Goal: Information Seeking & Learning: Learn about a topic

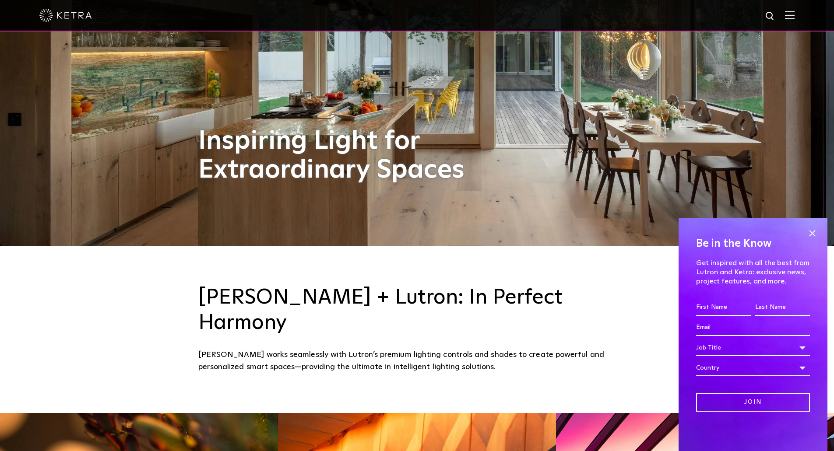
scroll to position [263, 0]
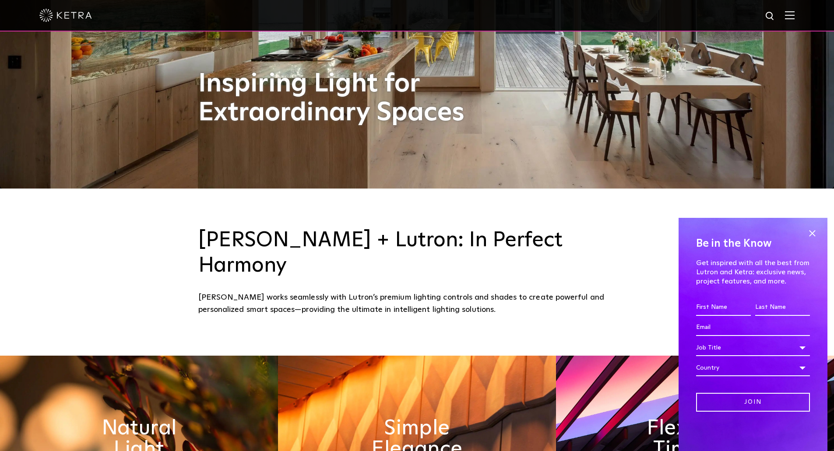
drag, startPoint x: 810, startPoint y: 232, endPoint x: 801, endPoint y: 231, distance: 9.2
click at [810, 231] on span at bounding box center [811, 233] width 13 height 13
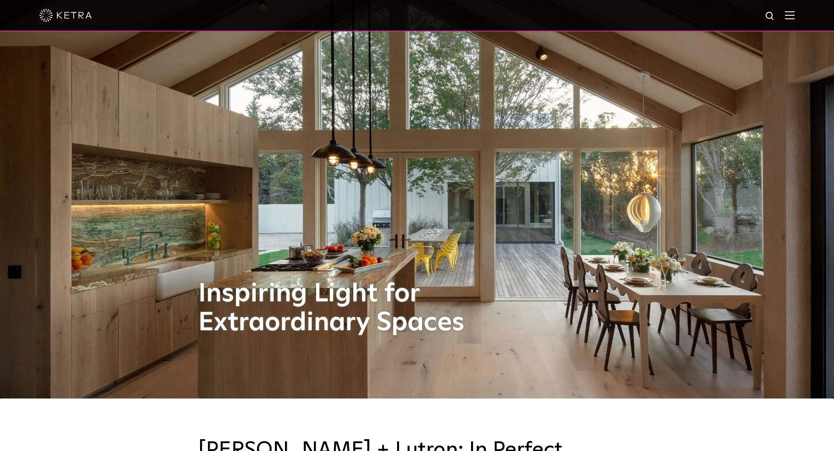
scroll to position [0, 0]
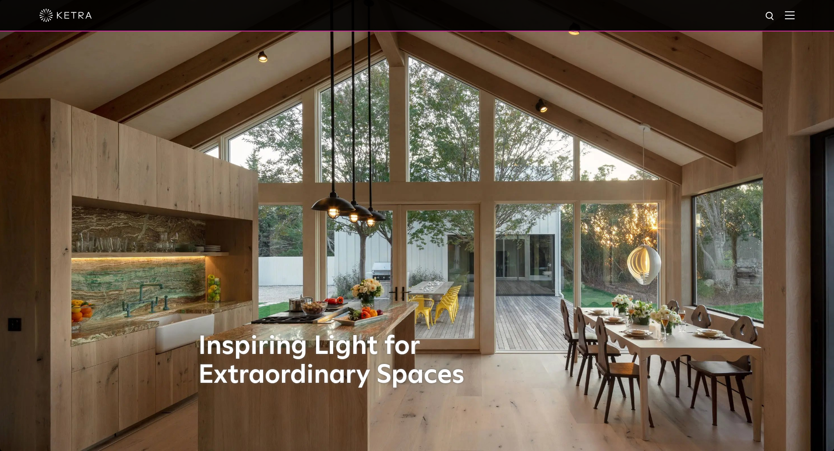
click at [794, 17] on img at bounding box center [790, 15] width 10 height 8
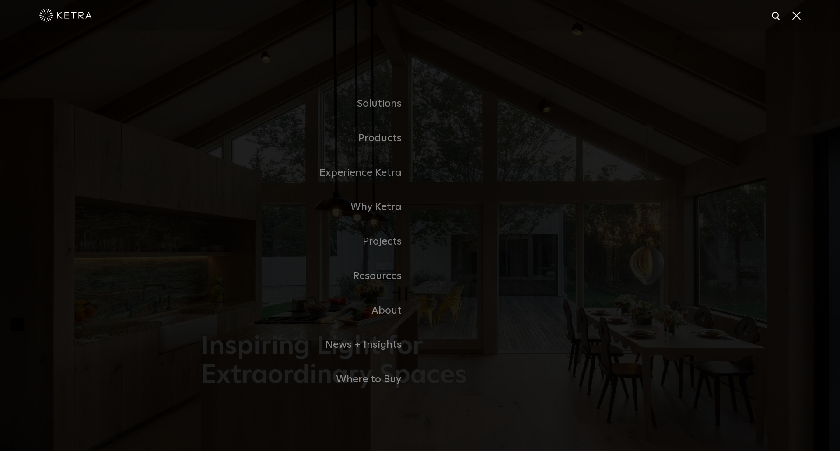
click at [798, 16] on span at bounding box center [796, 15] width 10 height 9
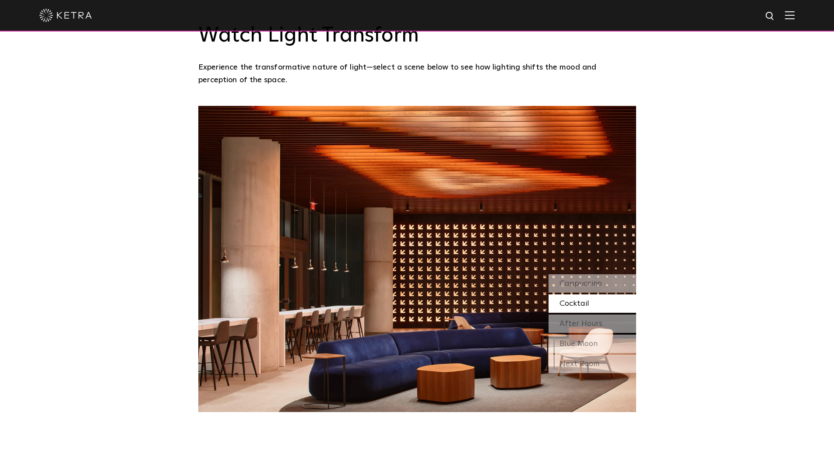
scroll to position [700, 0]
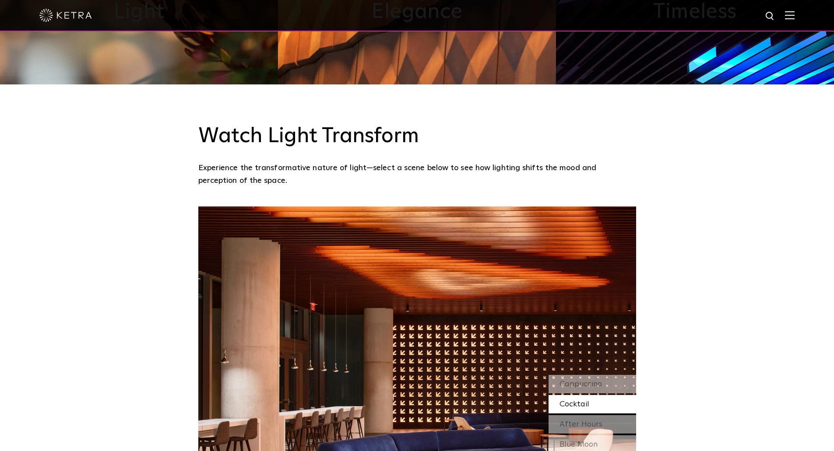
click at [794, 15] on img at bounding box center [790, 15] width 10 height 8
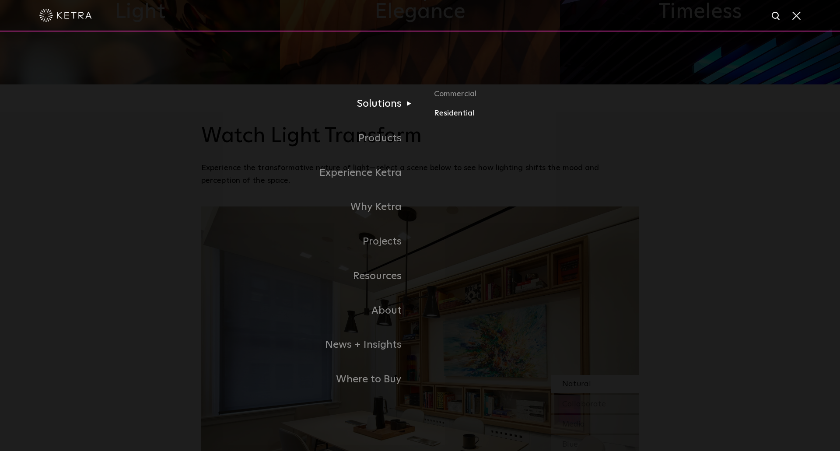
click at [446, 114] on link "Residential" at bounding box center [536, 113] width 205 height 13
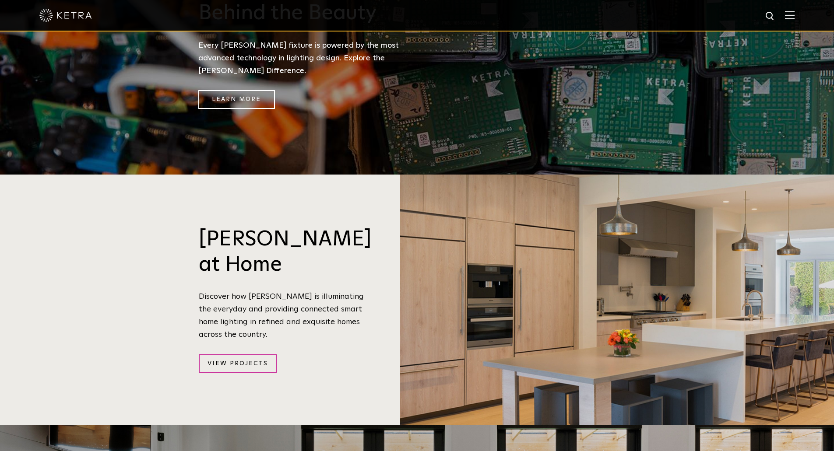
scroll to position [831, 0]
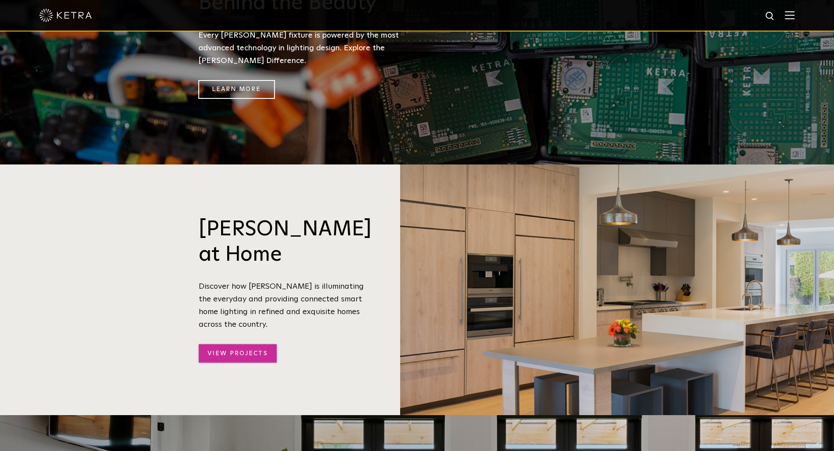
click at [243, 344] on link "View Projects" at bounding box center [237, 353] width 77 height 19
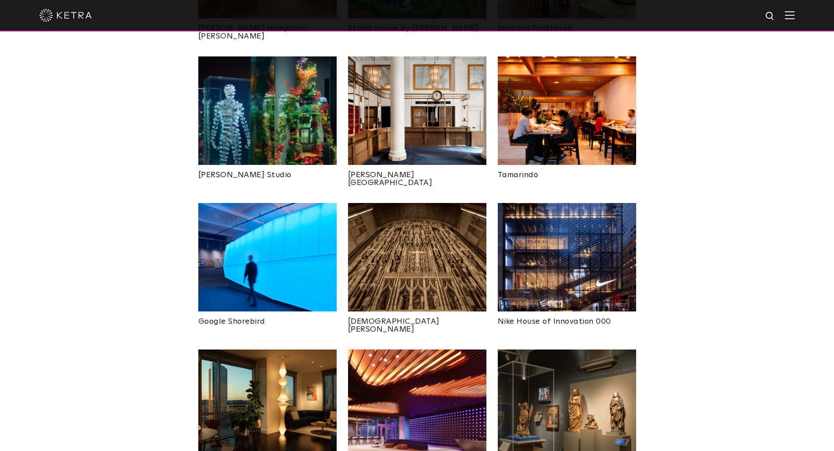
scroll to position [525, 0]
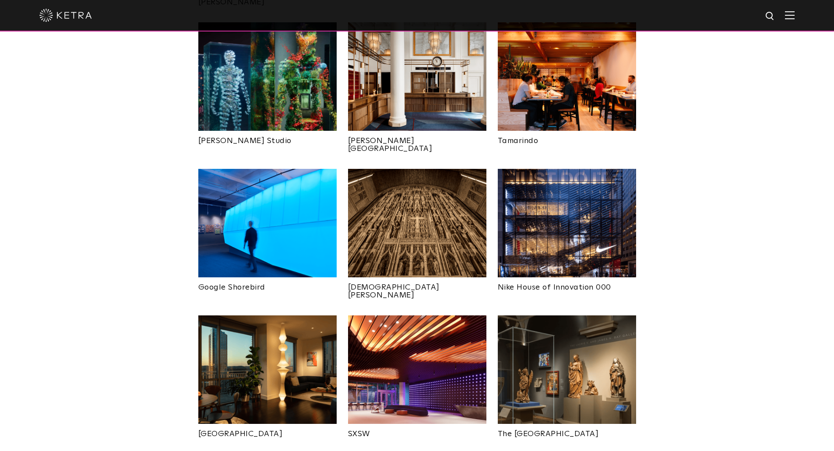
click at [540, 210] on img at bounding box center [567, 223] width 138 height 109
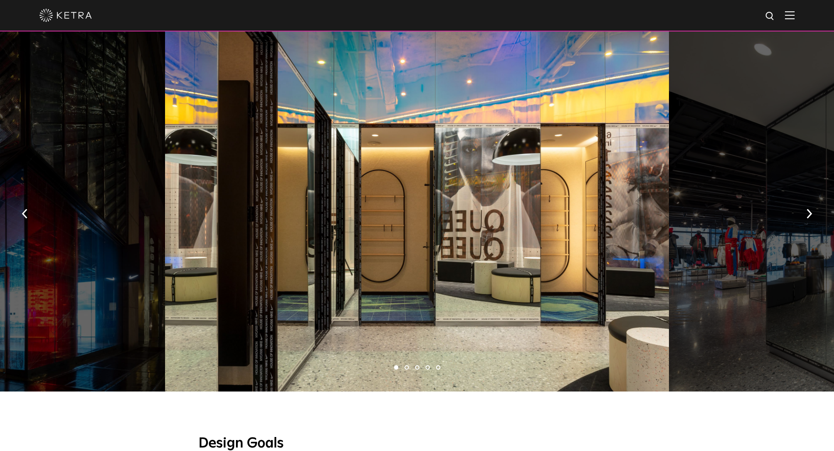
scroll to position [438, 0]
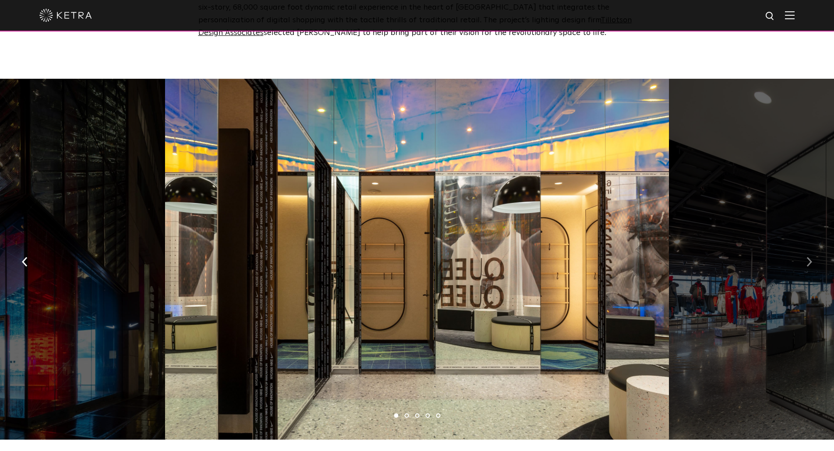
click at [812, 256] on button "button" at bounding box center [809, 261] width 19 height 30
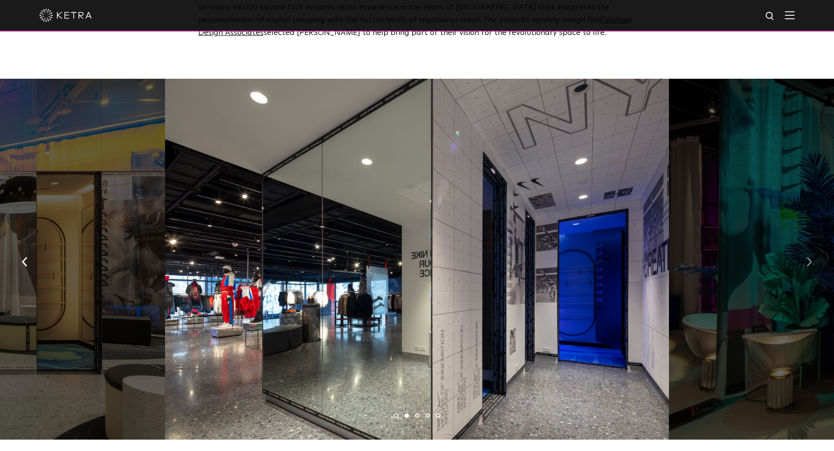
click at [812, 256] on button "button" at bounding box center [809, 261] width 19 height 30
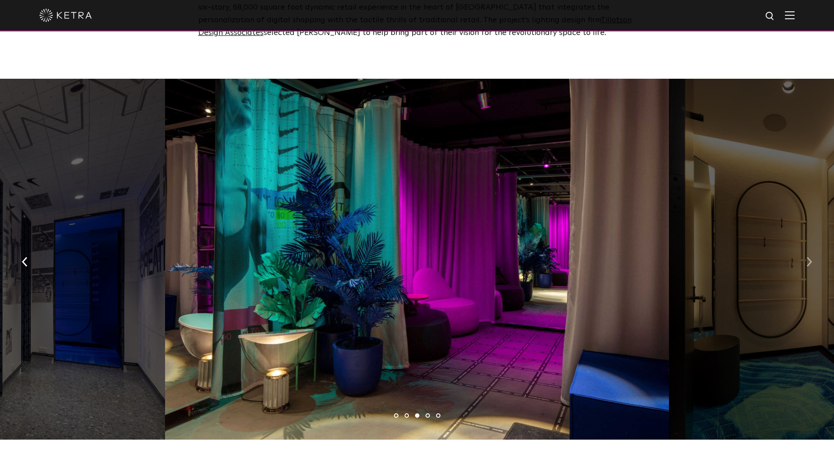
click at [811, 257] on img "button" at bounding box center [809, 262] width 6 height 10
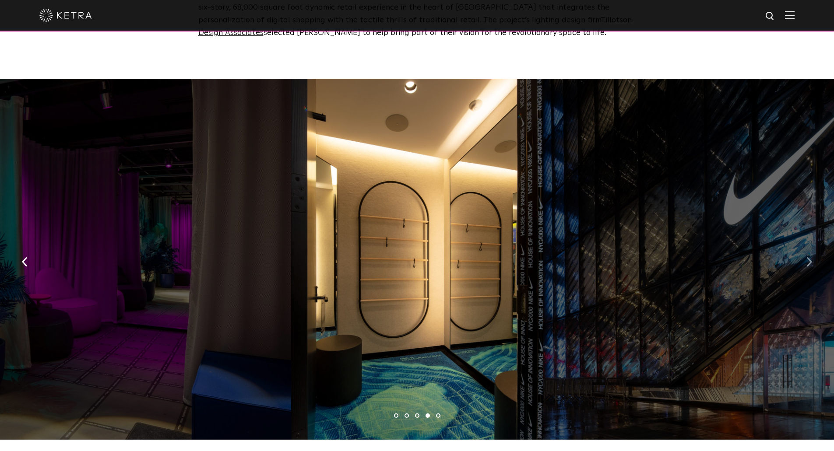
click at [811, 257] on img "button" at bounding box center [809, 262] width 6 height 10
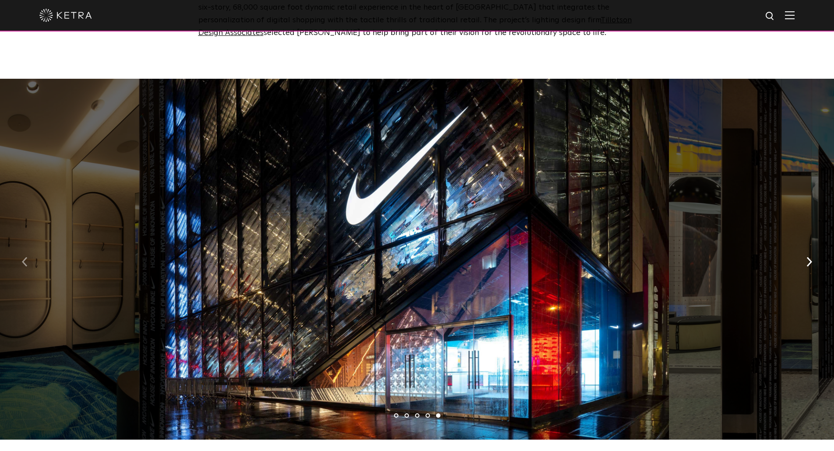
click at [25, 258] on img "button" at bounding box center [25, 262] width 6 height 10
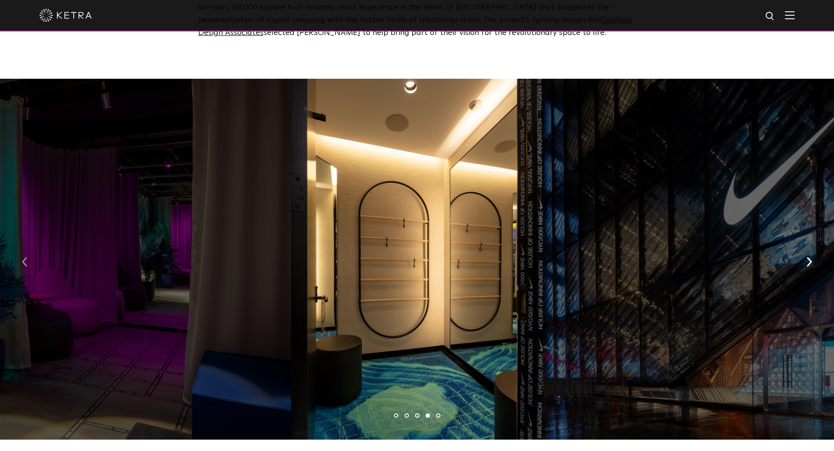
click at [25, 257] on img "button" at bounding box center [25, 262] width 6 height 10
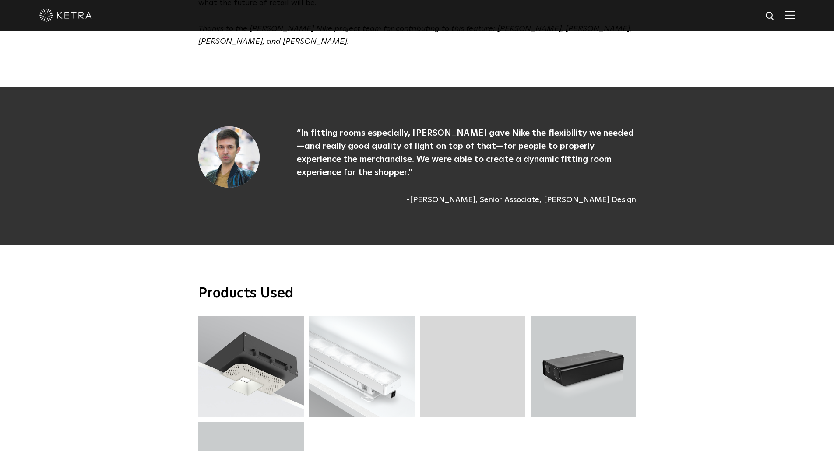
scroll to position [2774, 0]
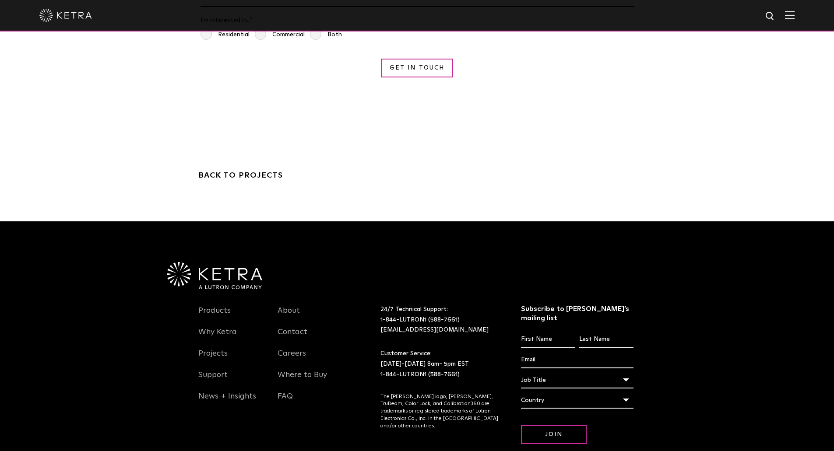
drag, startPoint x: 441, startPoint y: 177, endPoint x: 448, endPoint y: 344, distance: 166.9
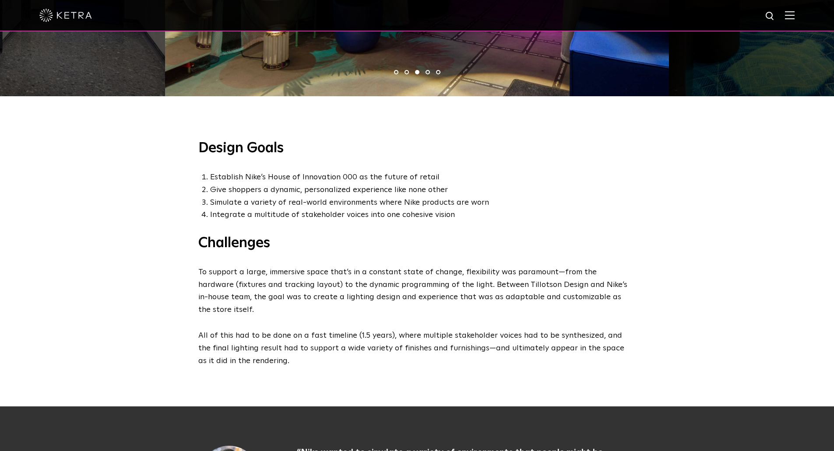
scroll to position [0, 0]
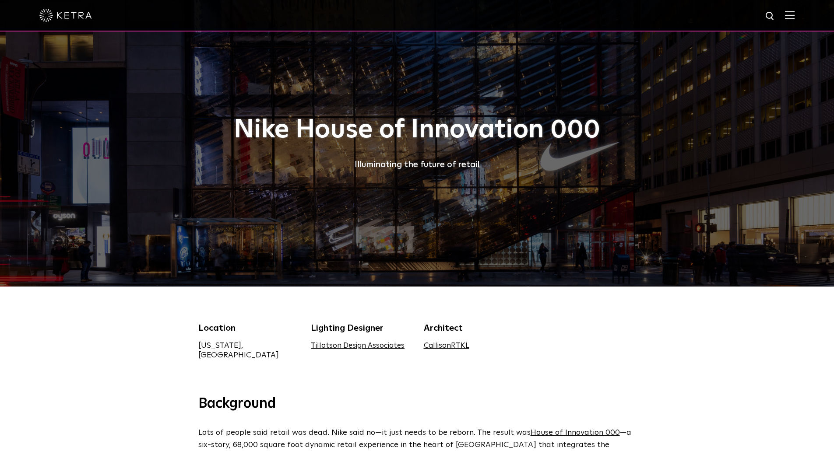
drag, startPoint x: 479, startPoint y: 220, endPoint x: 444, endPoint y: 115, distance: 110.8
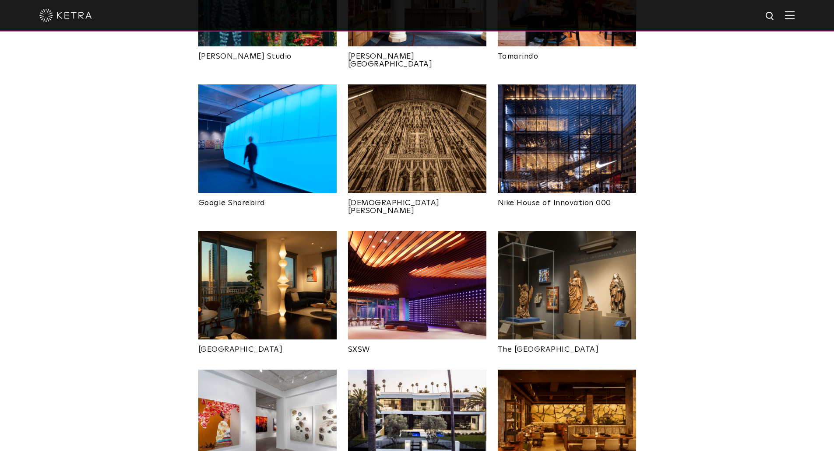
scroll to position [613, 0]
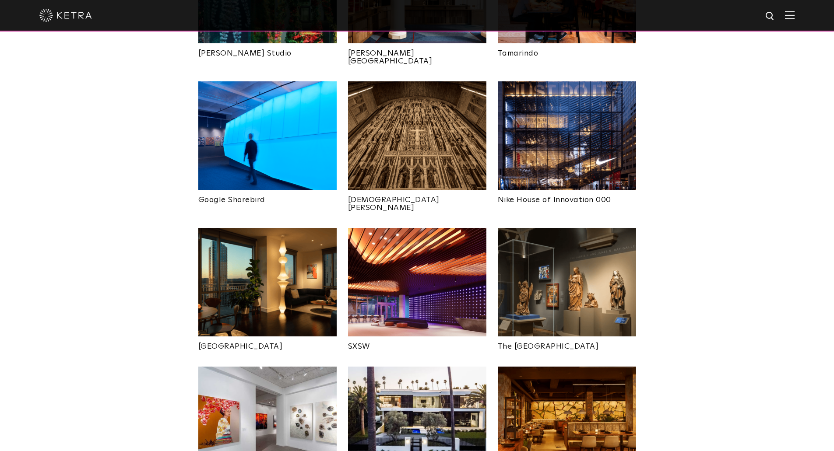
click at [408, 256] on img at bounding box center [417, 282] width 138 height 109
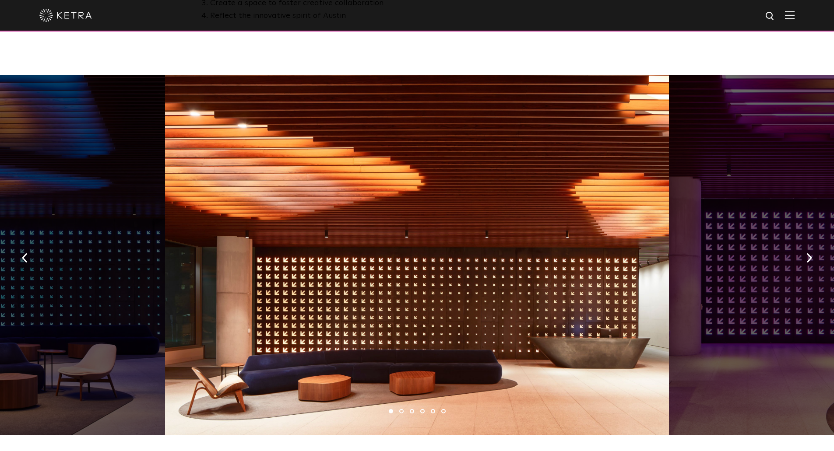
scroll to position [656, 0]
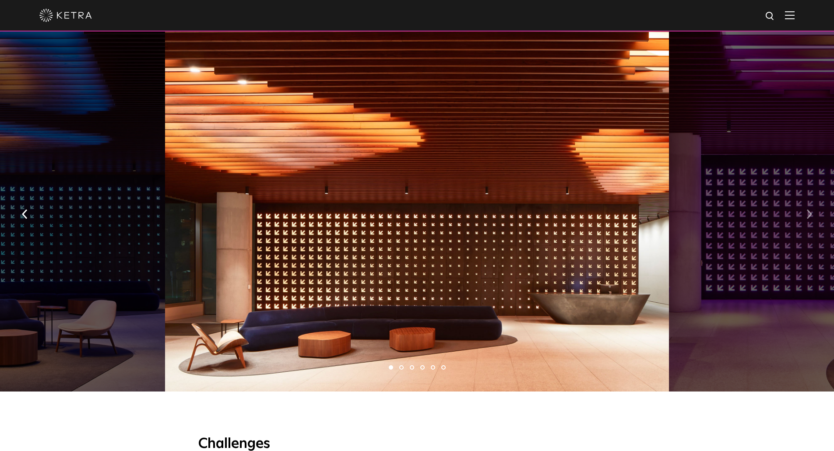
click at [810, 210] on img "button" at bounding box center [809, 214] width 6 height 10
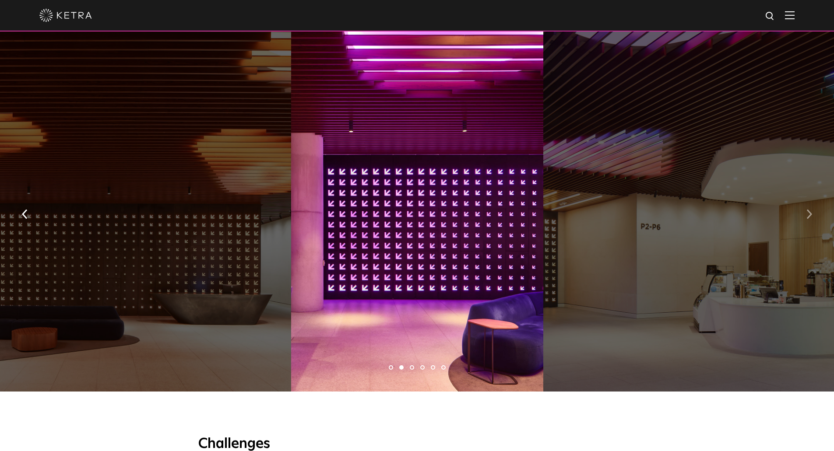
click at [809, 210] on img "button" at bounding box center [809, 214] width 6 height 10
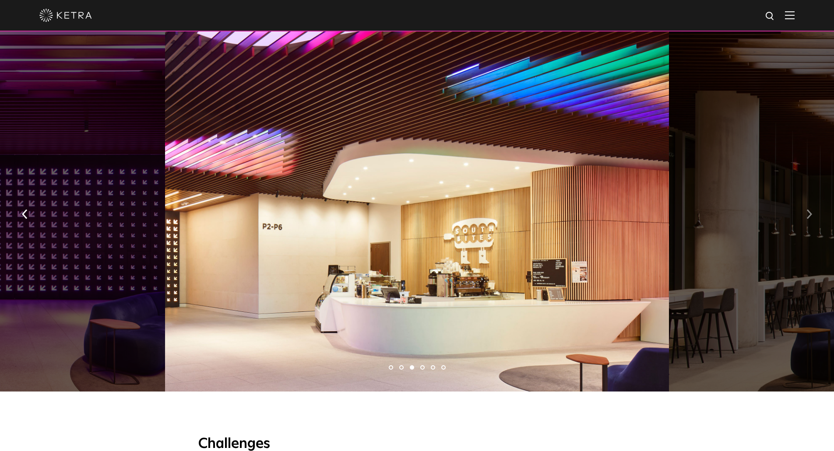
click at [809, 210] on img "button" at bounding box center [809, 214] width 6 height 10
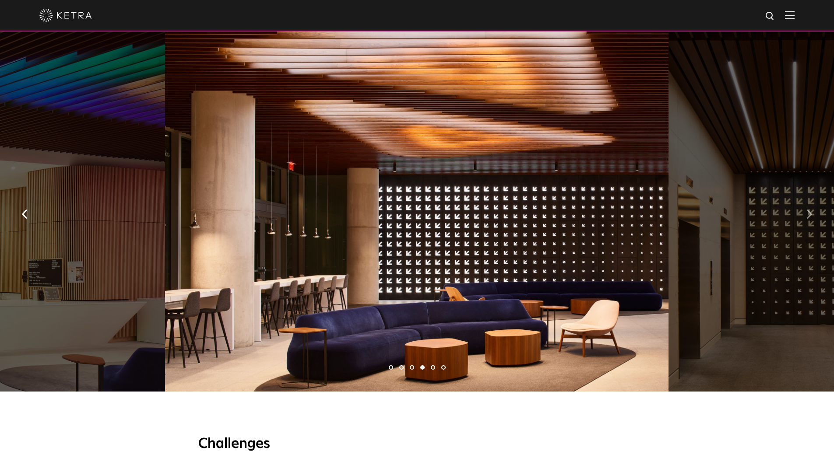
click at [809, 210] on img "button" at bounding box center [809, 214] width 6 height 10
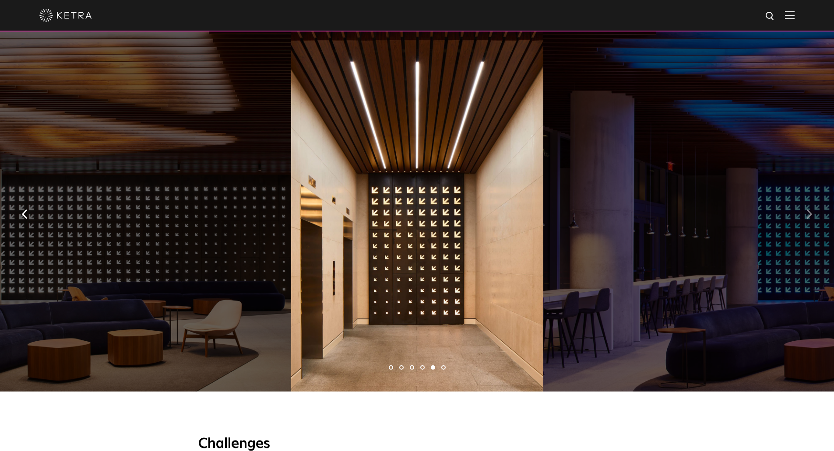
click at [809, 210] on img "button" at bounding box center [809, 214] width 6 height 10
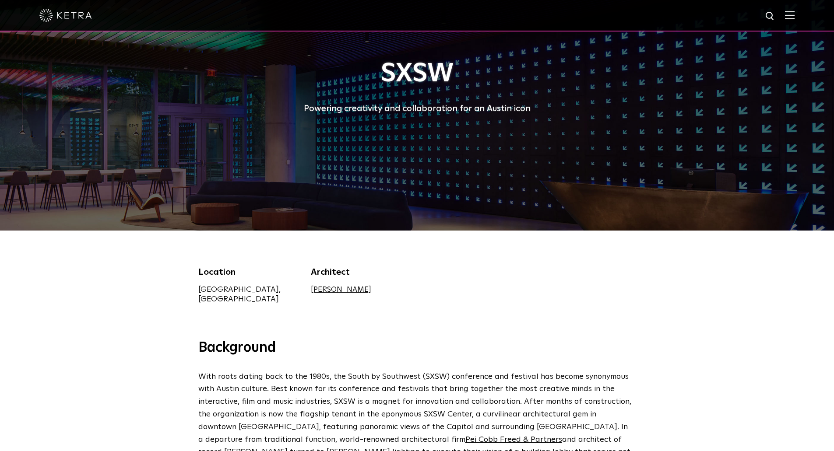
scroll to position [0, 0]
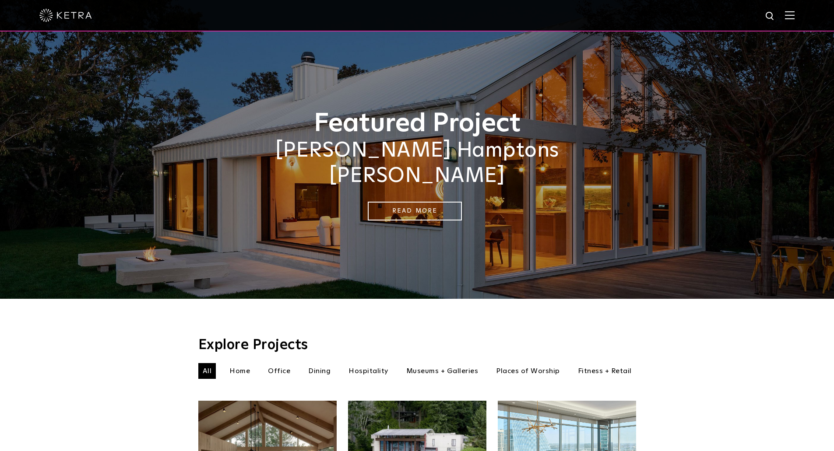
click at [802, 18] on div at bounding box center [417, 16] width 834 height 32
click at [794, 15] on img at bounding box center [790, 15] width 10 height 8
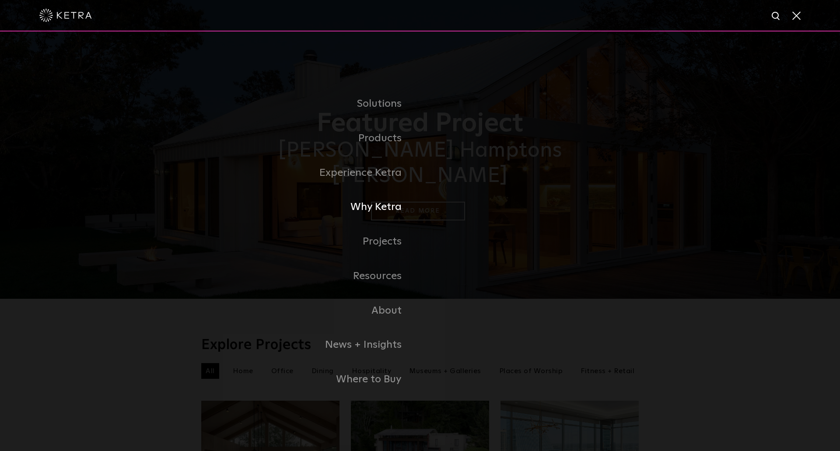
click at [389, 211] on link "Why Ketra" at bounding box center [310, 207] width 219 height 35
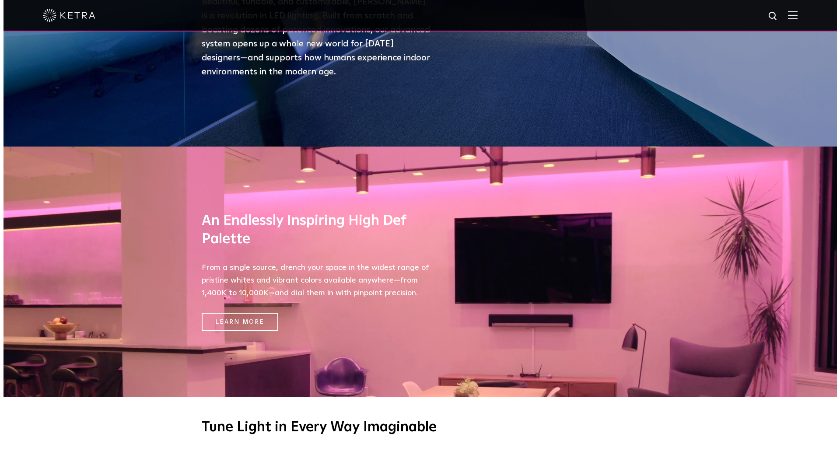
scroll to position [175, 0]
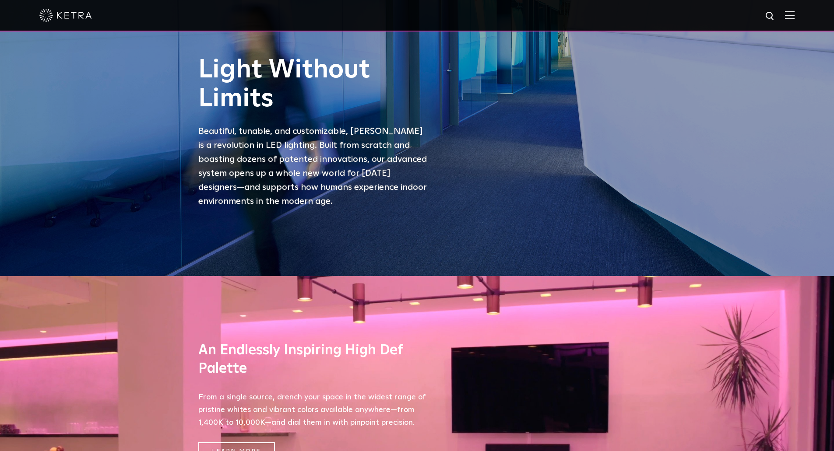
click at [802, 16] on div at bounding box center [417, 16] width 834 height 32
click at [792, 14] on img at bounding box center [790, 15] width 10 height 8
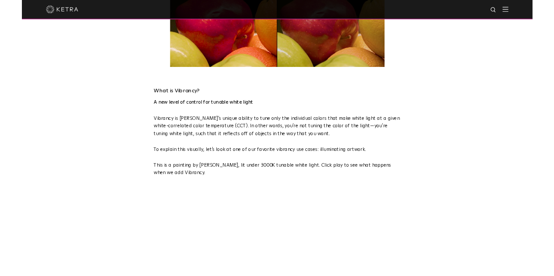
scroll to position [350, 0]
